Goal: Task Accomplishment & Management: Manage account settings

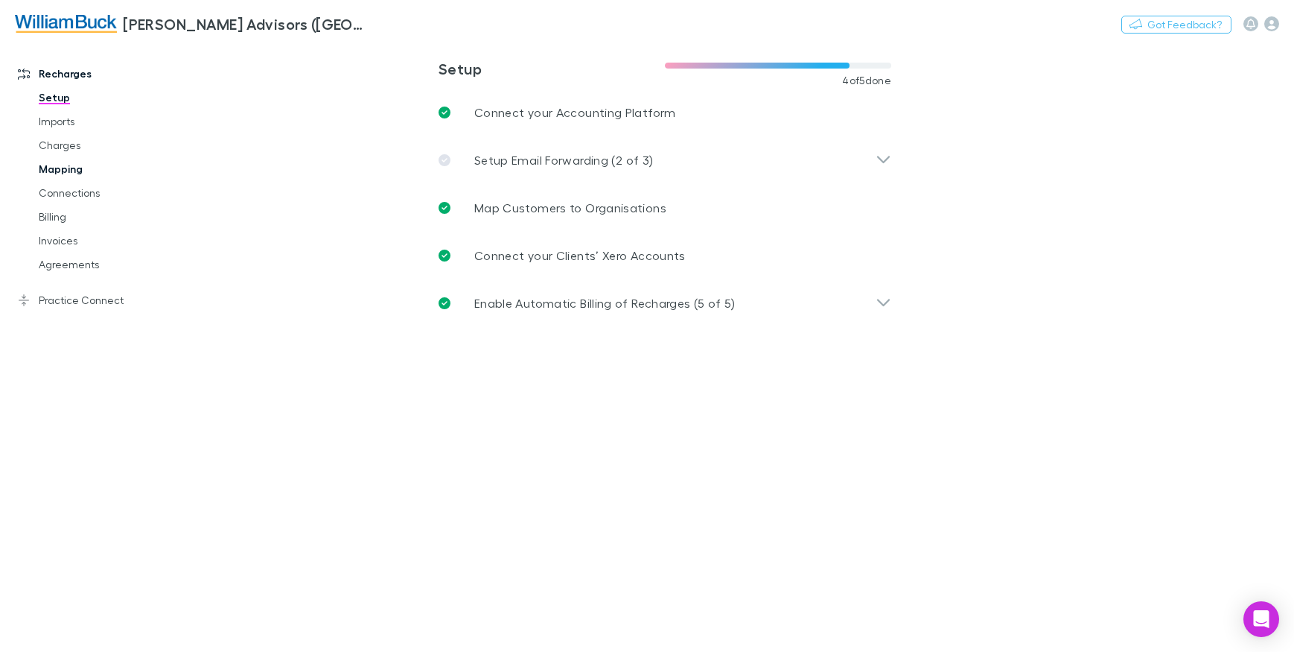
click at [55, 173] on link "Mapping" at bounding box center [111, 169] width 175 height 24
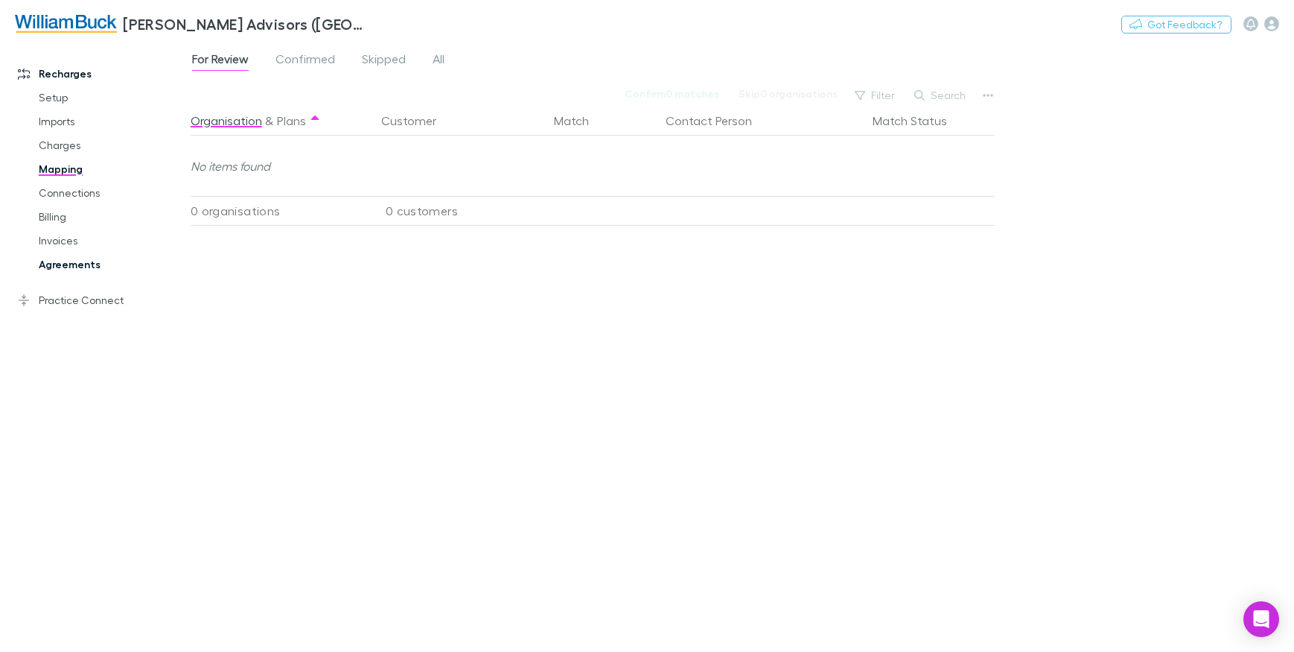
click at [59, 266] on link "Agreements" at bounding box center [111, 264] width 175 height 24
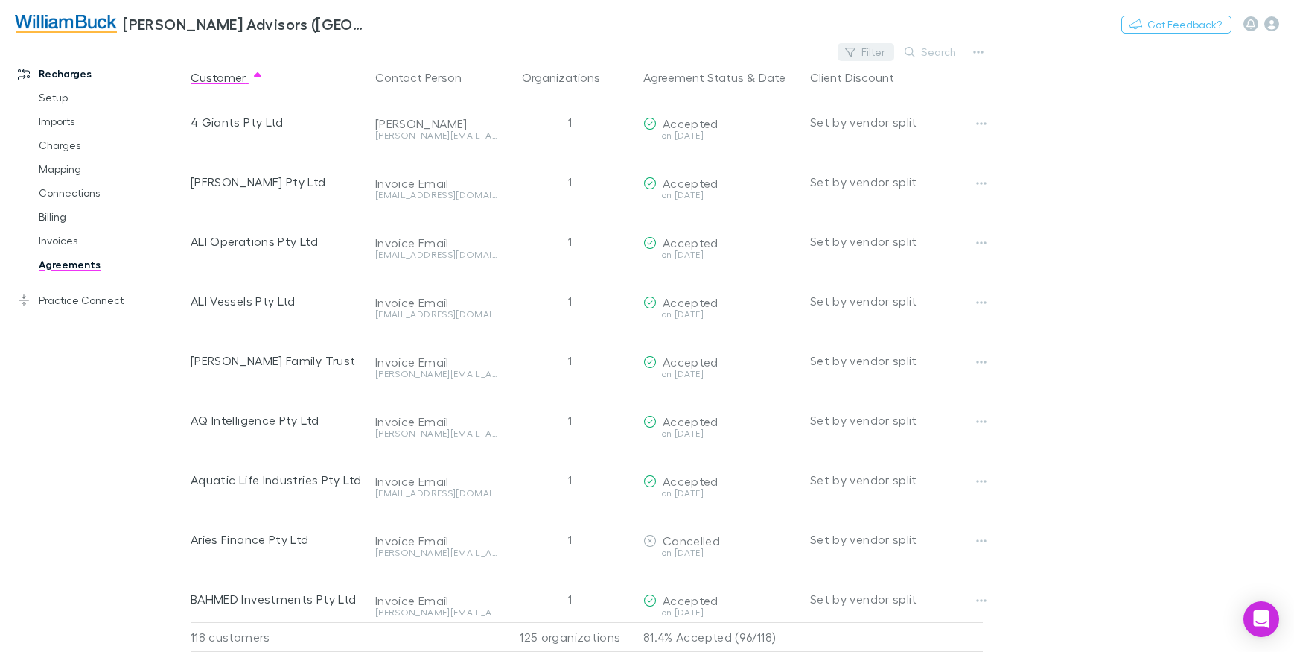
click at [864, 49] on button "Filter" at bounding box center [866, 52] width 57 height 18
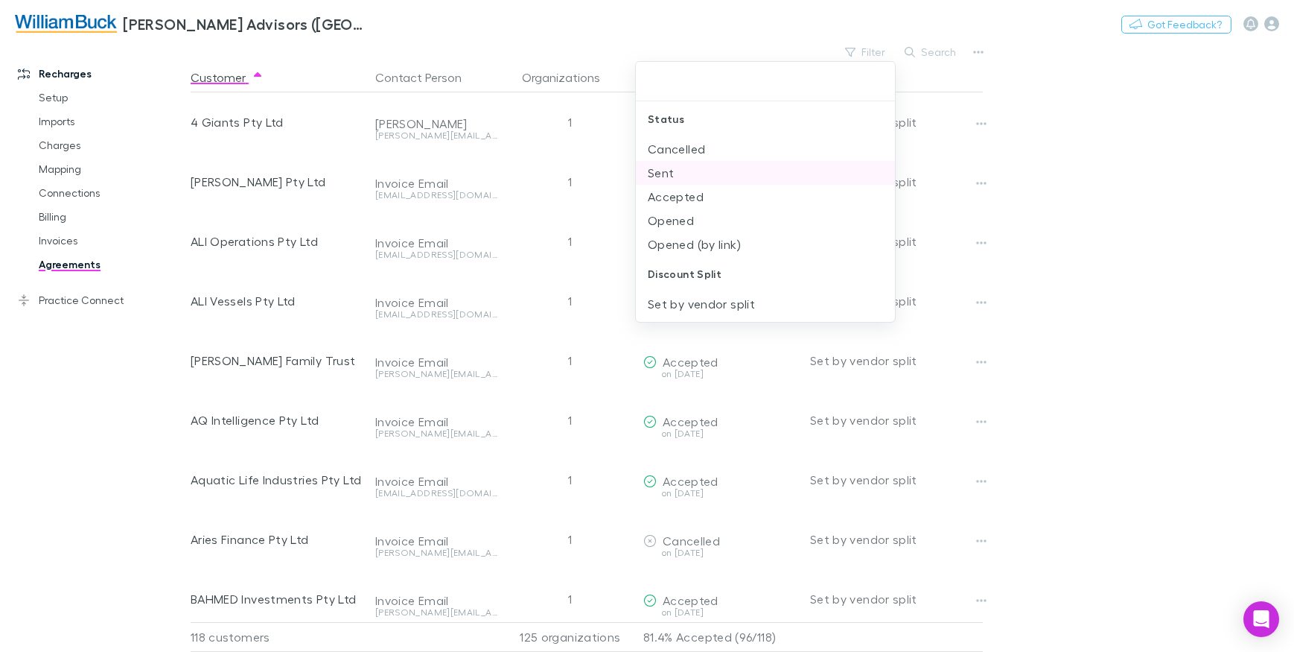
click at [706, 180] on li "Sent" at bounding box center [765, 173] width 259 height 24
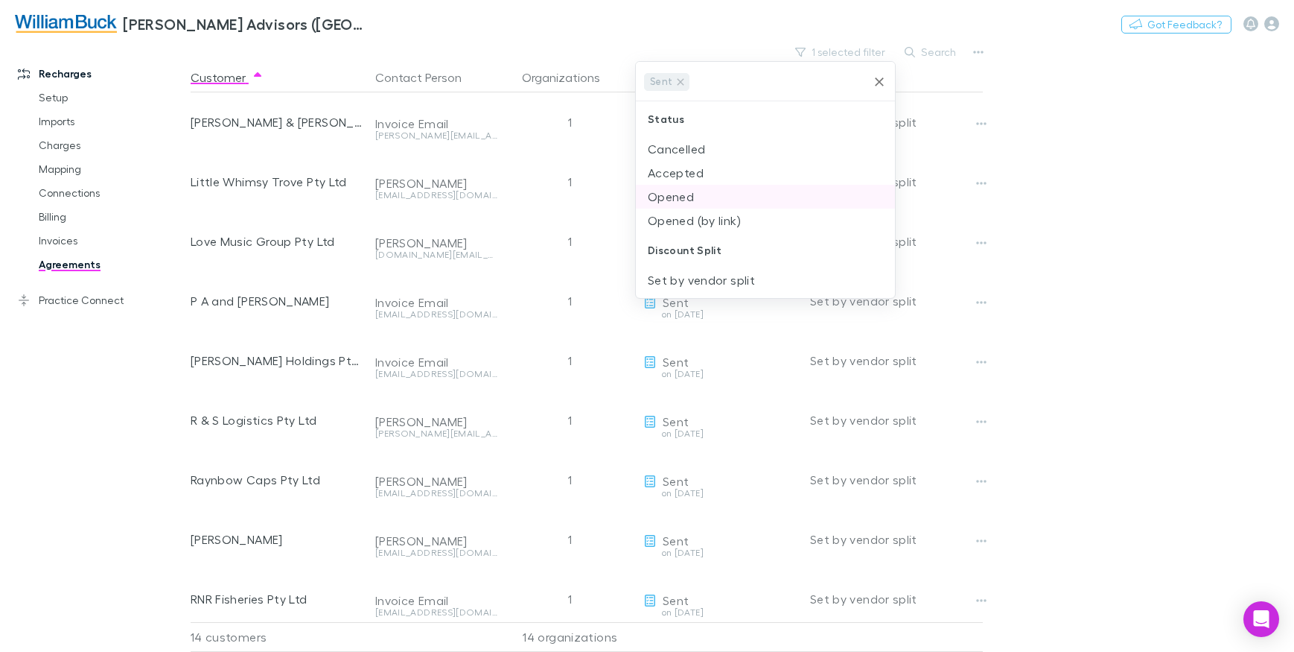
click at [710, 197] on li "Opened" at bounding box center [765, 197] width 259 height 24
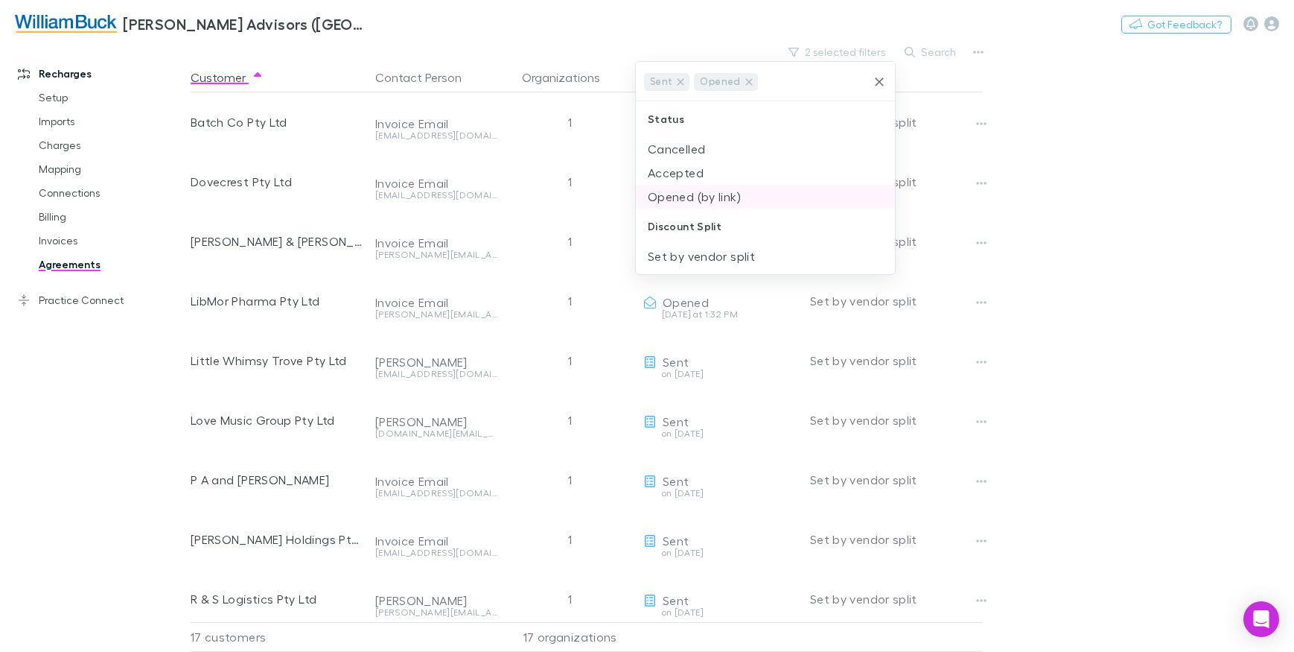
click at [718, 197] on li "Opened (by link)" at bounding box center [765, 197] width 259 height 24
click at [1148, 244] on div at bounding box center [647, 326] width 1294 height 652
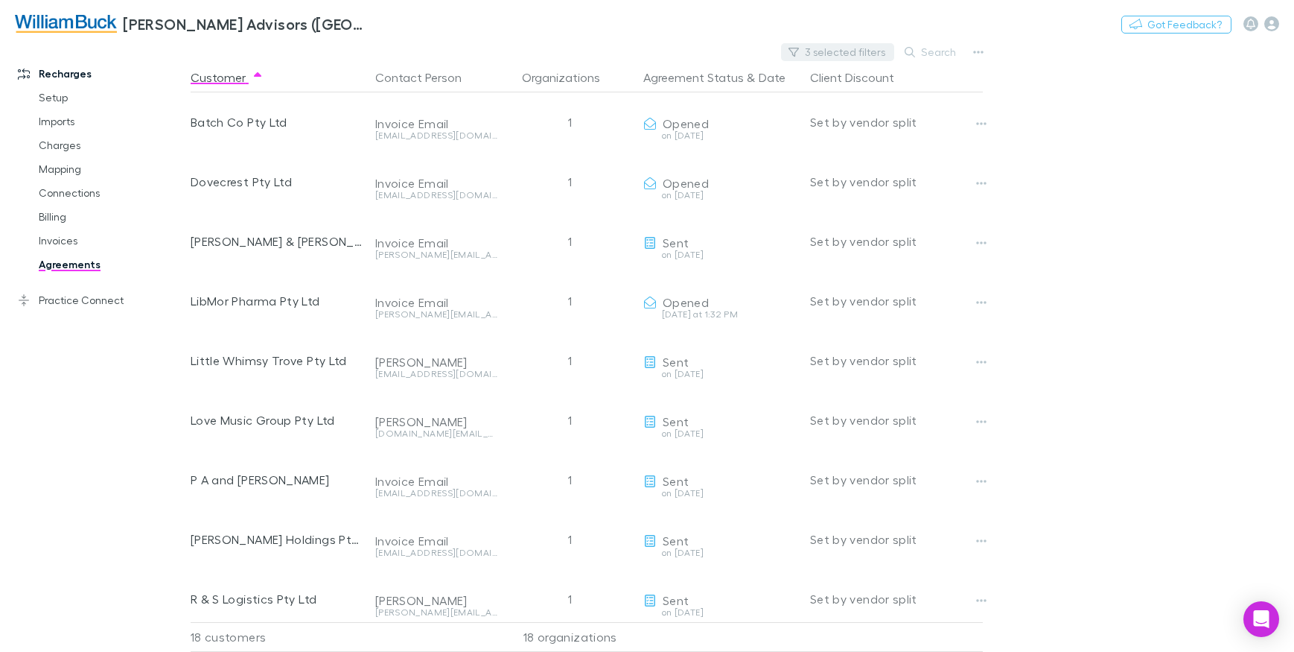
click at [847, 44] on button "3 selected filters" at bounding box center [837, 52] width 113 height 18
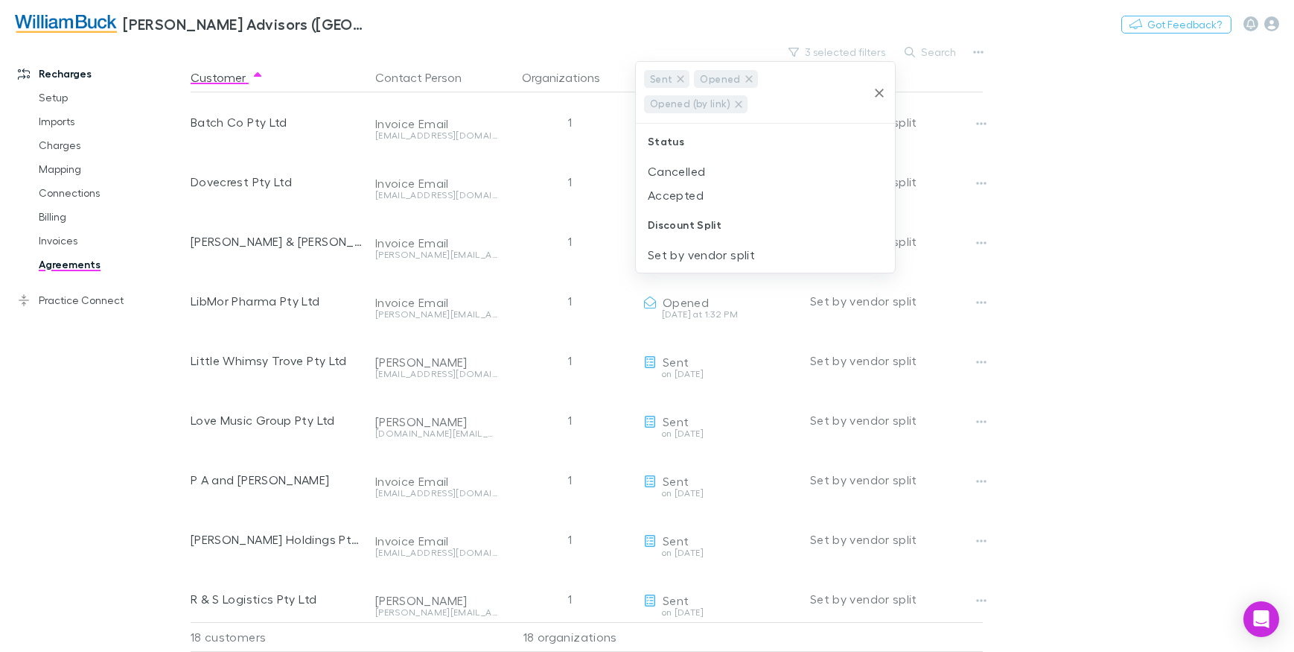
click at [1042, 149] on div at bounding box center [647, 326] width 1294 height 652
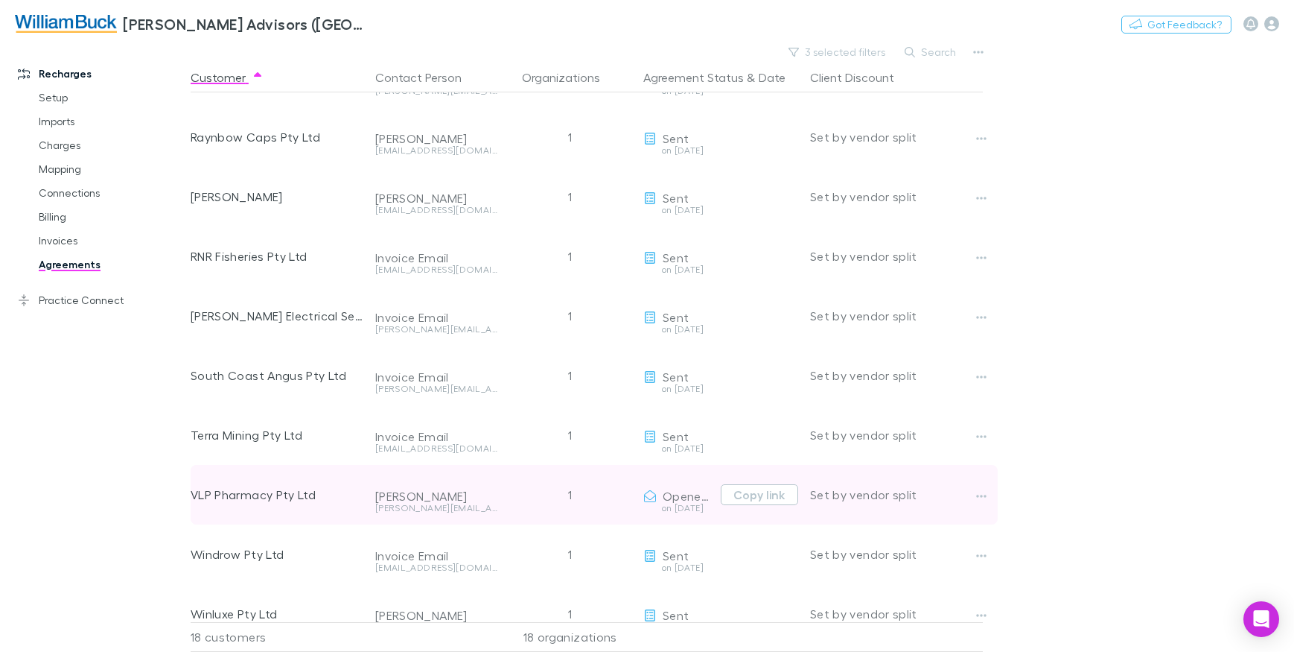
scroll to position [555, 0]
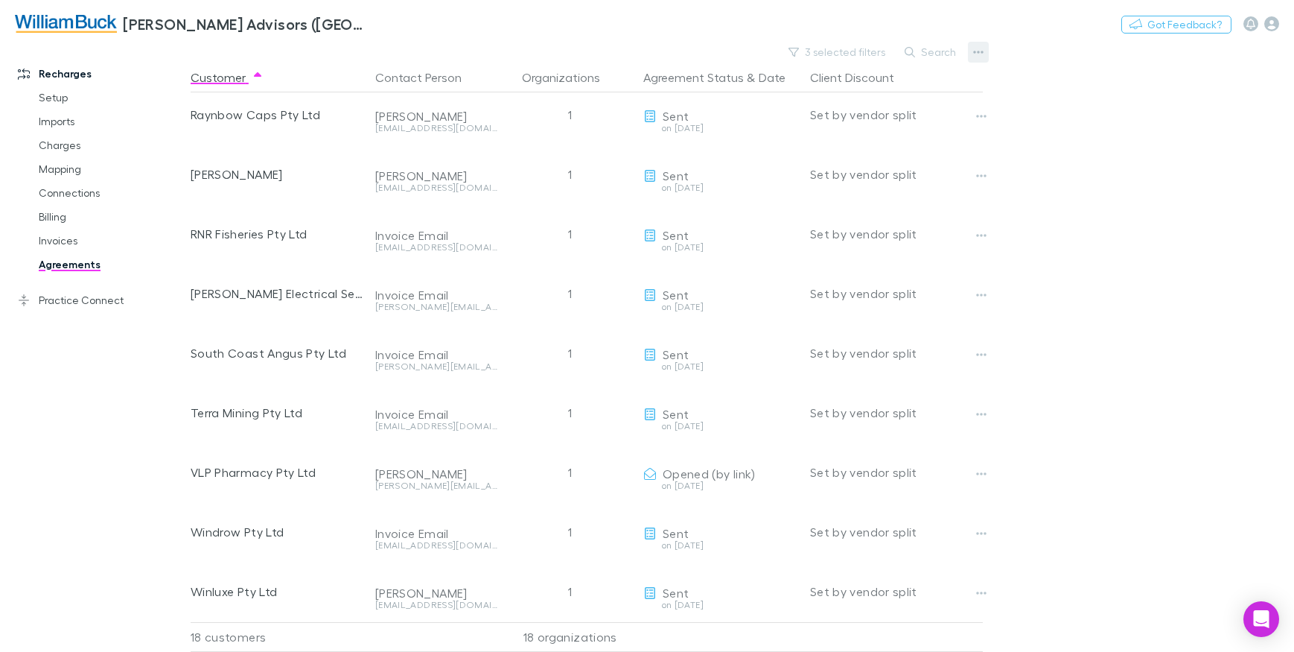
click at [971, 52] on button "button" at bounding box center [978, 52] width 21 height 21
click at [928, 159] on p "Sent and Opened agreements" at bounding box center [886, 154] width 181 height 18
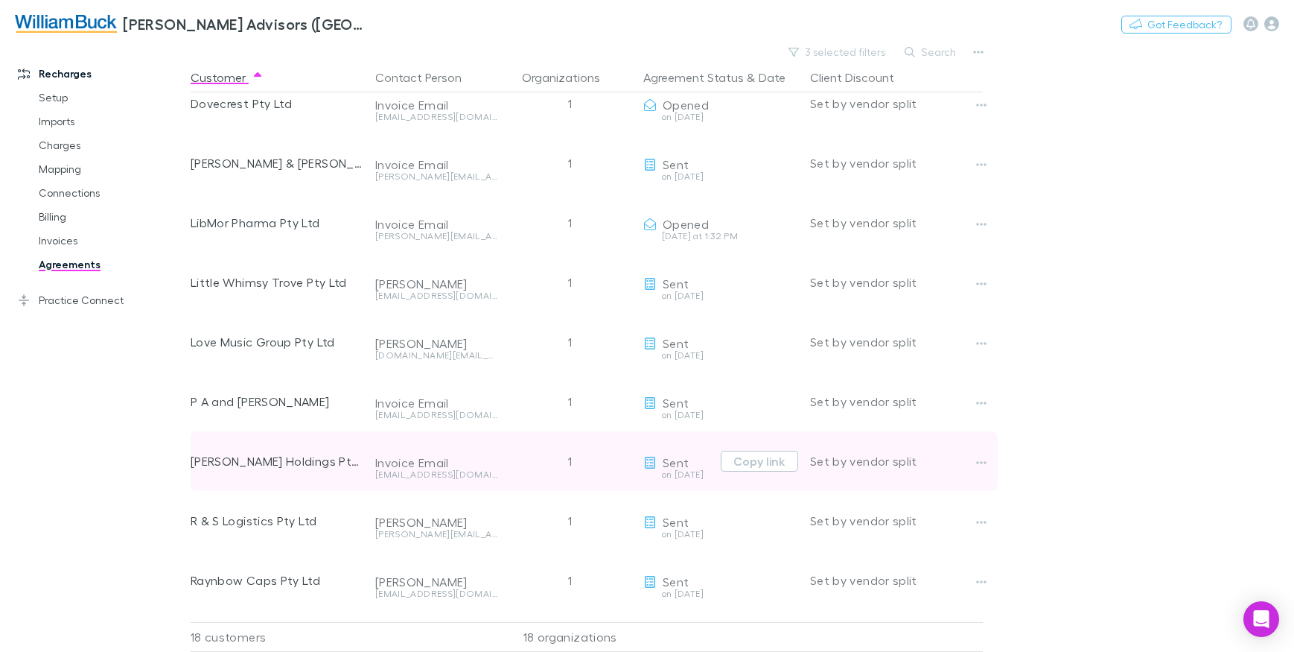
scroll to position [0, 0]
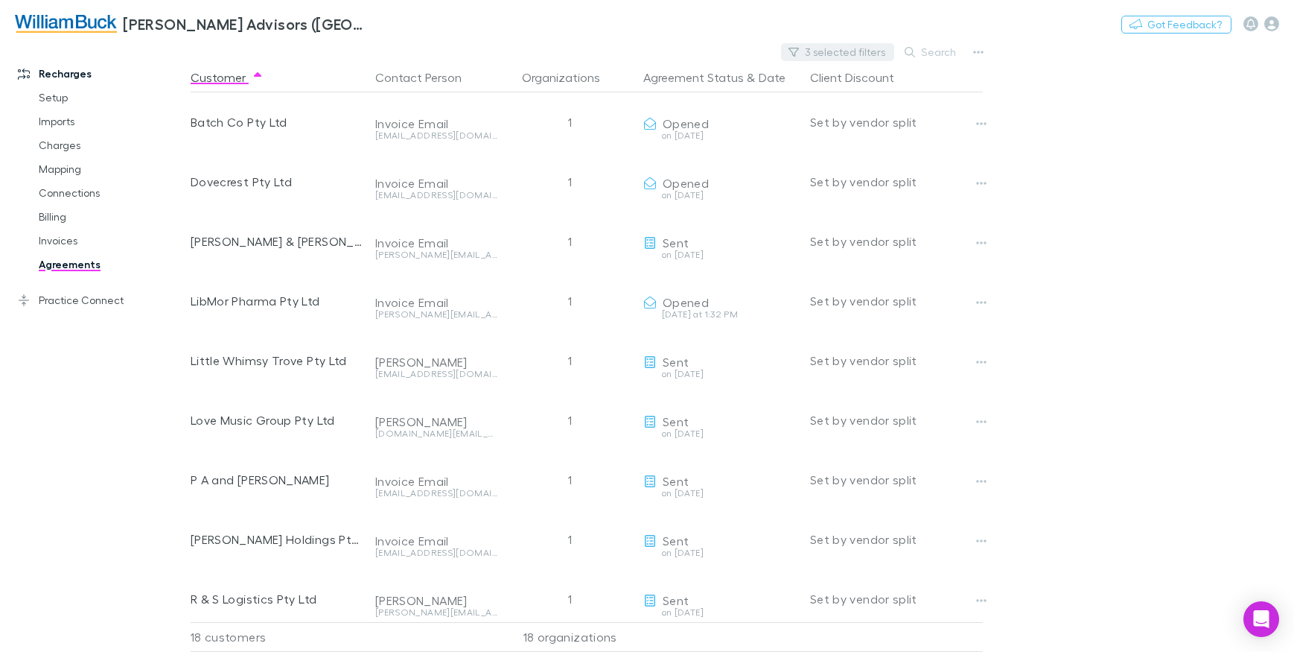
click at [863, 49] on button "3 selected filters" at bounding box center [837, 52] width 113 height 18
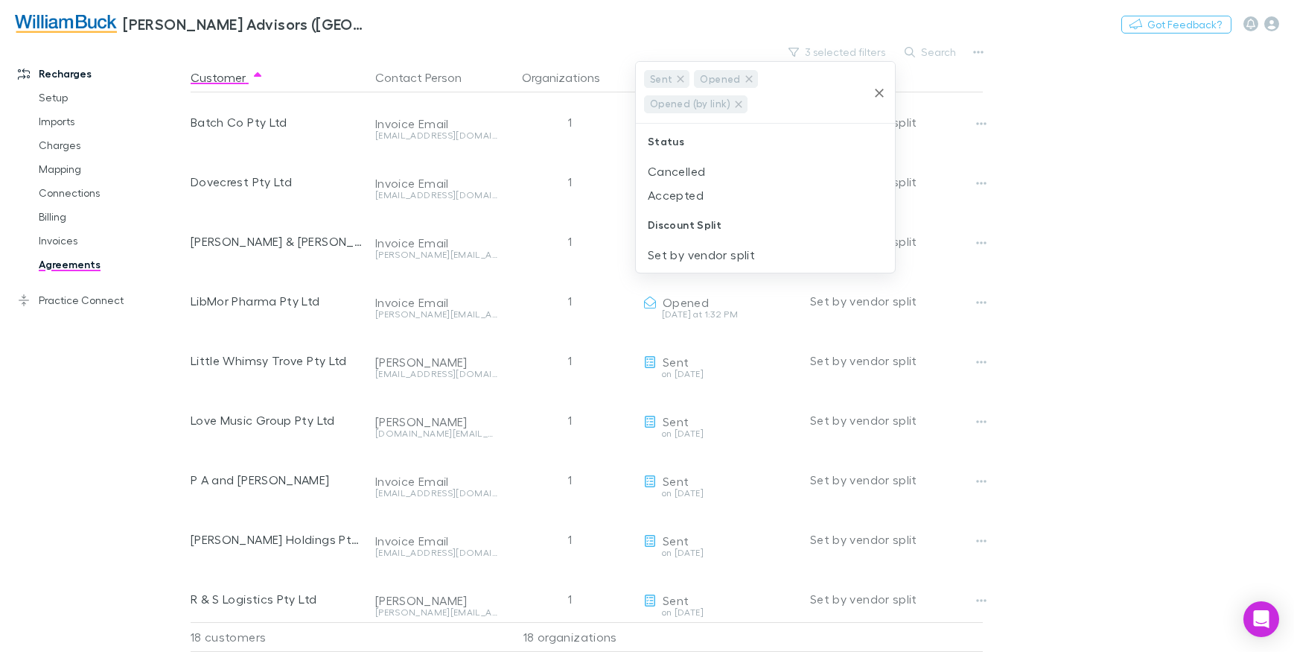
click at [878, 91] on icon "Clear" at bounding box center [879, 93] width 9 height 9
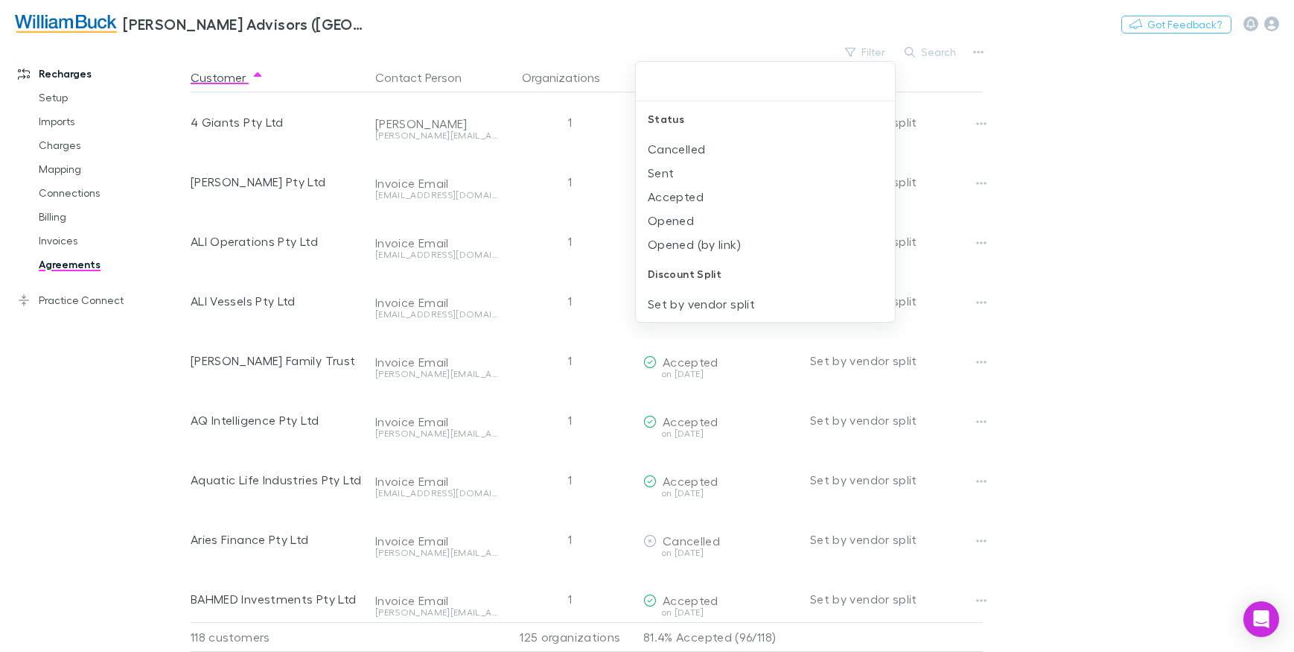
click at [1156, 156] on div at bounding box center [647, 326] width 1294 height 652
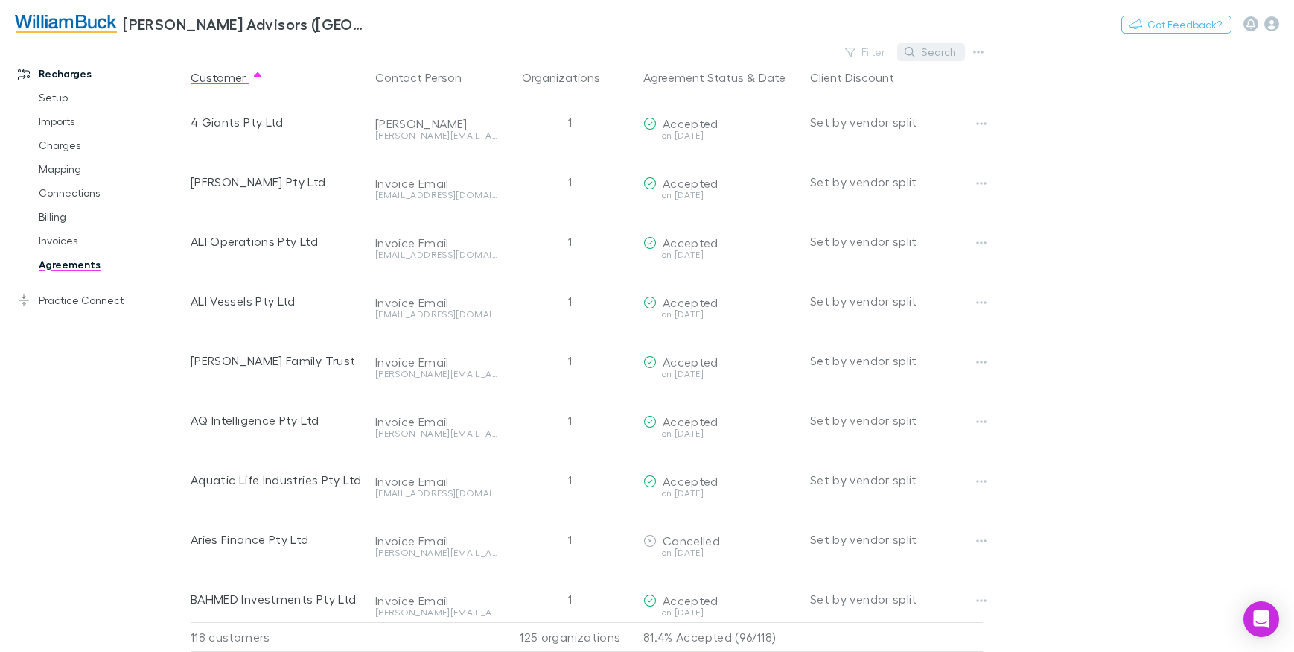
click at [946, 54] on button "Search" at bounding box center [931, 52] width 68 height 18
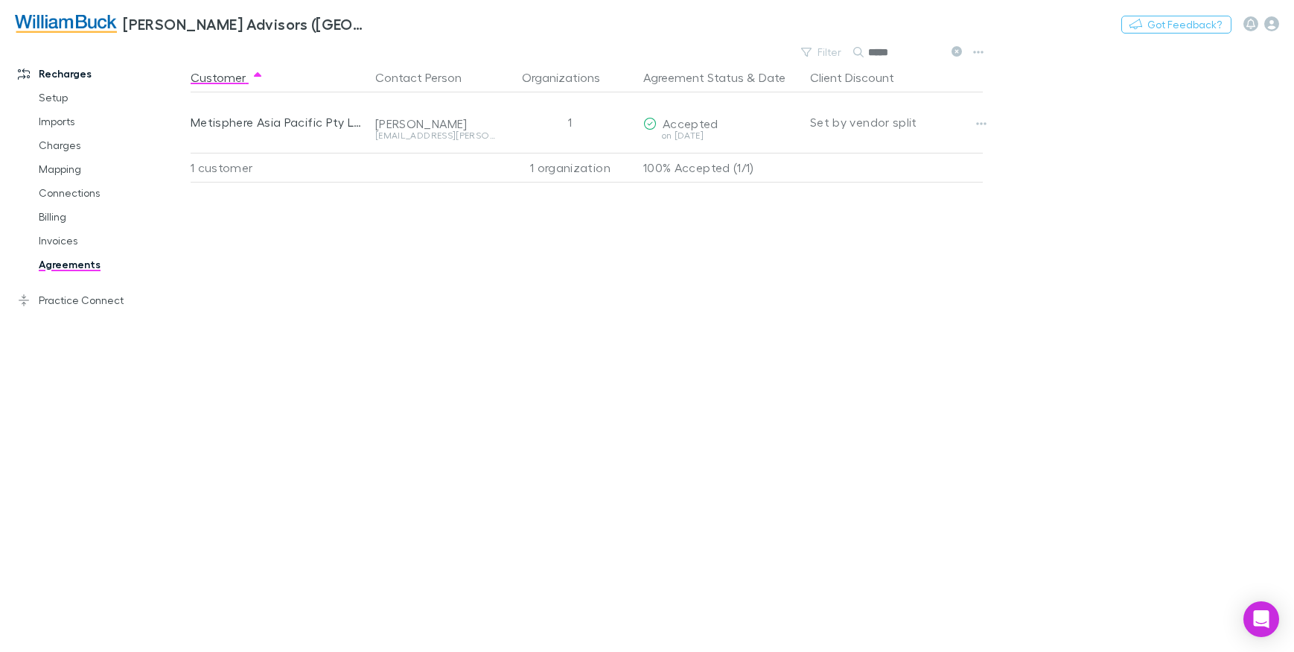
click at [965, 358] on div "Customer Contact Person Organizations Agreement Status & Date Client Discount M…" at bounding box center [600, 357] width 819 height 589
click at [899, 53] on input "*****" at bounding box center [905, 52] width 74 height 21
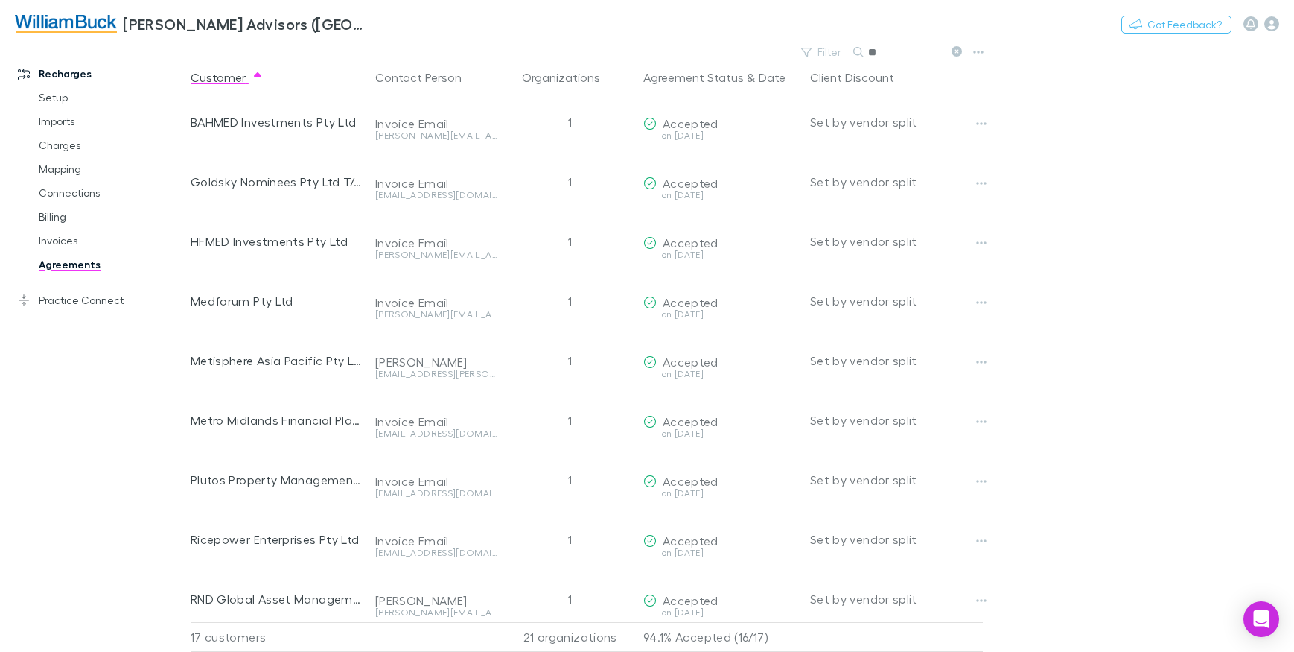
type input "*"
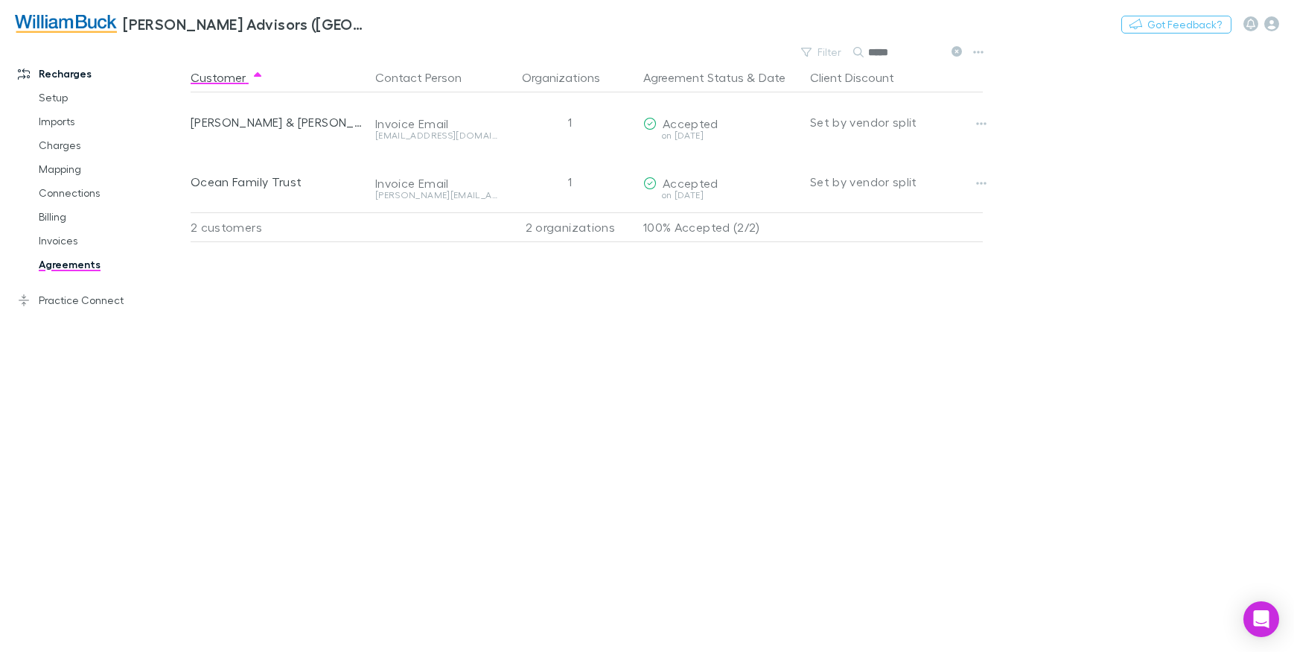
type input "*****"
